Goal: Task Accomplishment & Management: Use online tool/utility

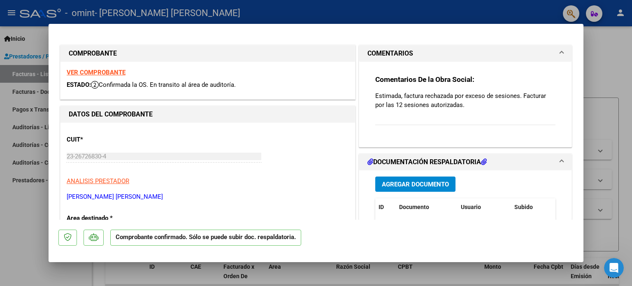
click at [33, 38] on div at bounding box center [316, 143] width 632 height 286
type input "$ 0,00"
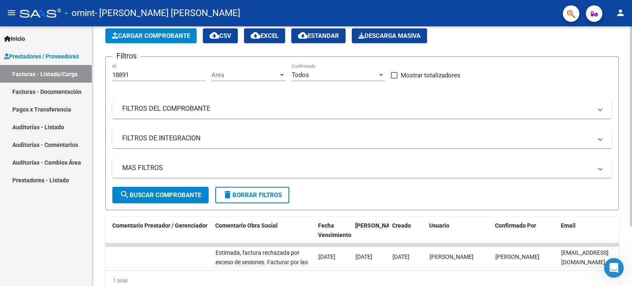
scroll to position [77, 0]
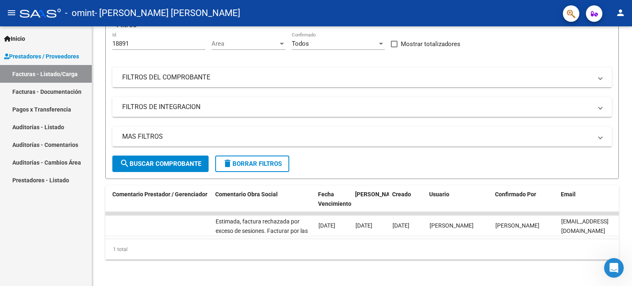
click at [55, 91] on link "Facturas - Documentación" at bounding box center [46, 92] width 92 height 18
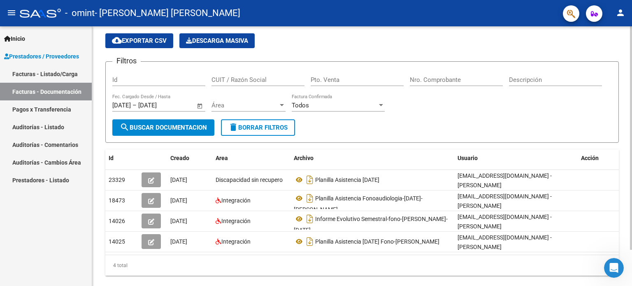
scroll to position [41, 0]
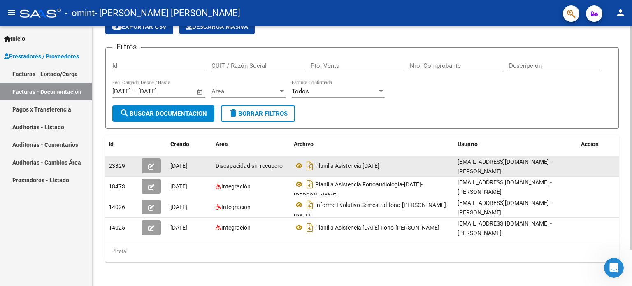
click at [151, 166] on icon "button" at bounding box center [151, 166] width 6 height 6
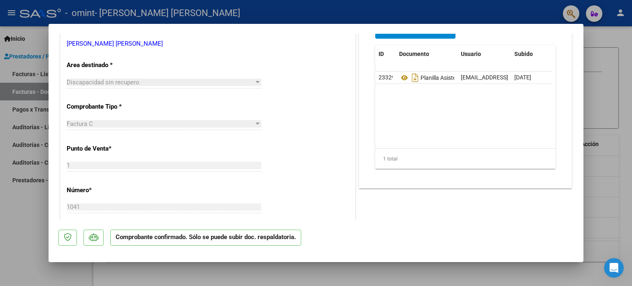
scroll to position [0, 0]
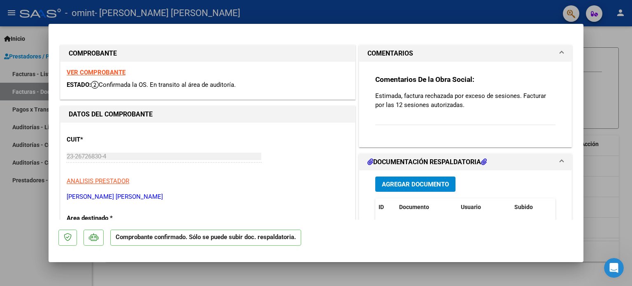
click at [316, 51] on mat-expansion-panel-header "COMENTARIOS" at bounding box center [465, 53] width 212 height 16
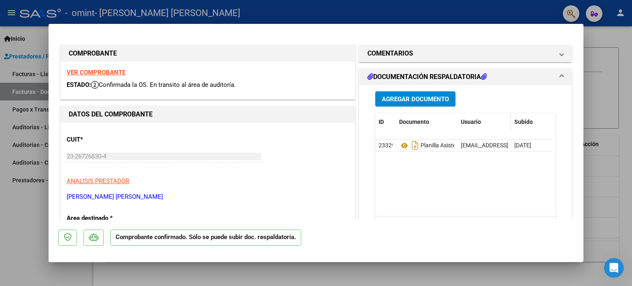
click at [316, 120] on span "Usuario" at bounding box center [471, 121] width 20 height 7
click at [316, 119] on span "Subido" at bounding box center [523, 121] width 19 height 7
click at [311, 275] on div at bounding box center [316, 143] width 632 height 286
type input "$ 0,00"
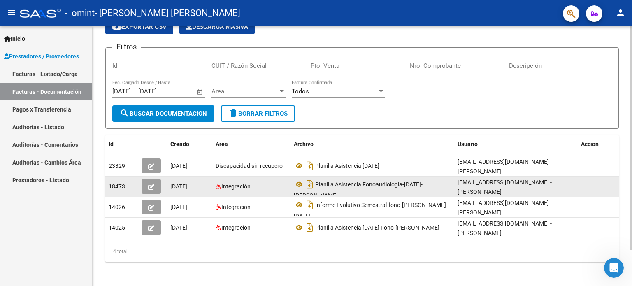
scroll to position [42, 0]
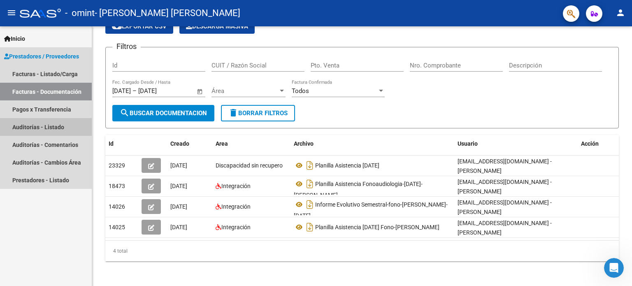
click at [51, 125] on link "Auditorías - Listado" at bounding box center [46, 127] width 92 height 18
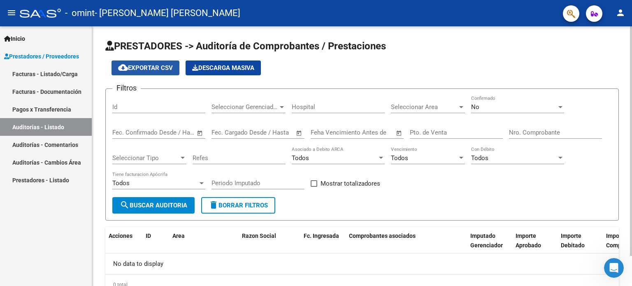
click at [147, 65] on span "cloud_download Exportar CSV" at bounding box center [145, 67] width 55 height 7
click at [316, 12] on mat-icon "person" at bounding box center [620, 13] width 10 height 10
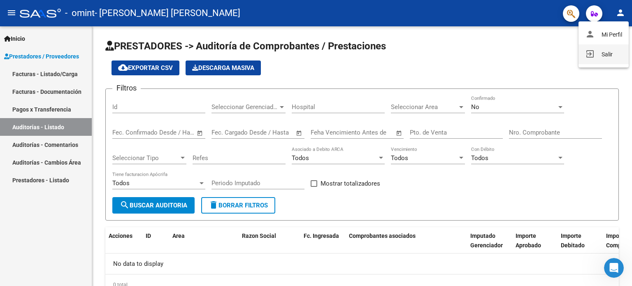
click at [316, 53] on button "exit_to_app Salir" at bounding box center [603, 54] width 50 height 20
